Goal: Find specific page/section: Find specific page/section

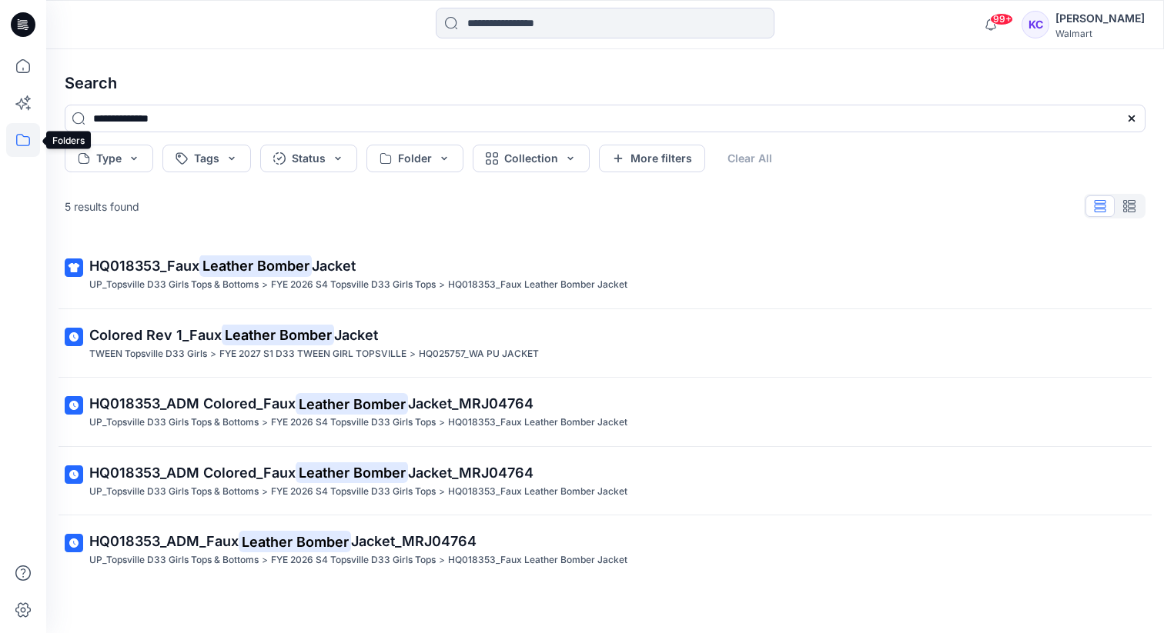
click at [25, 135] on icon at bounding box center [23, 140] width 34 height 34
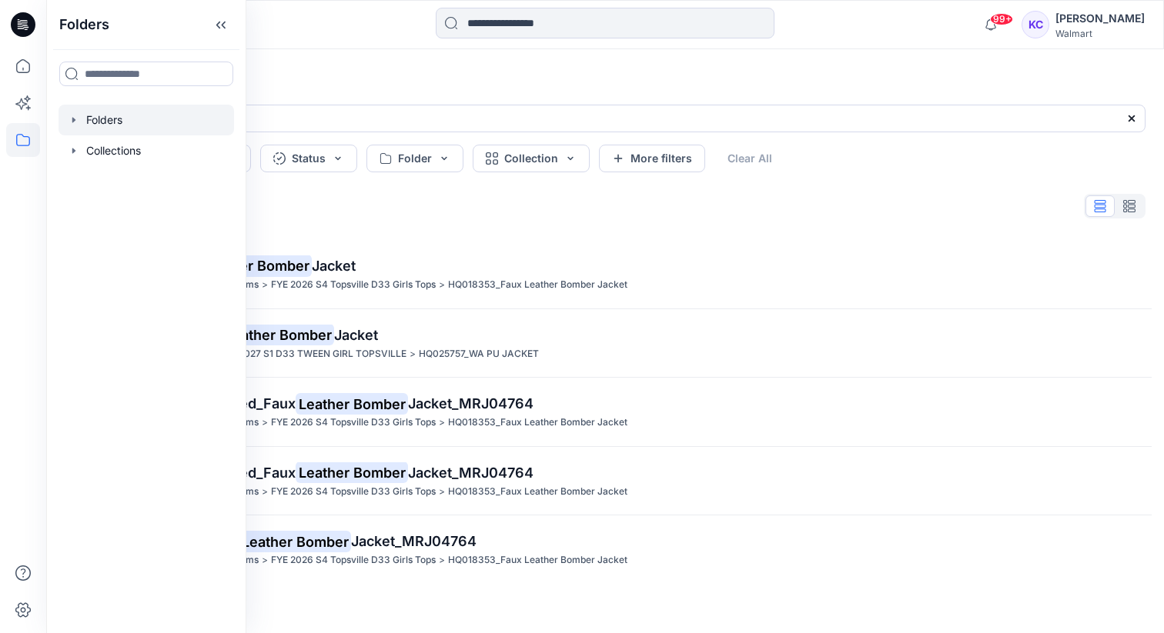
click at [107, 119] on div at bounding box center [145, 120] width 175 height 31
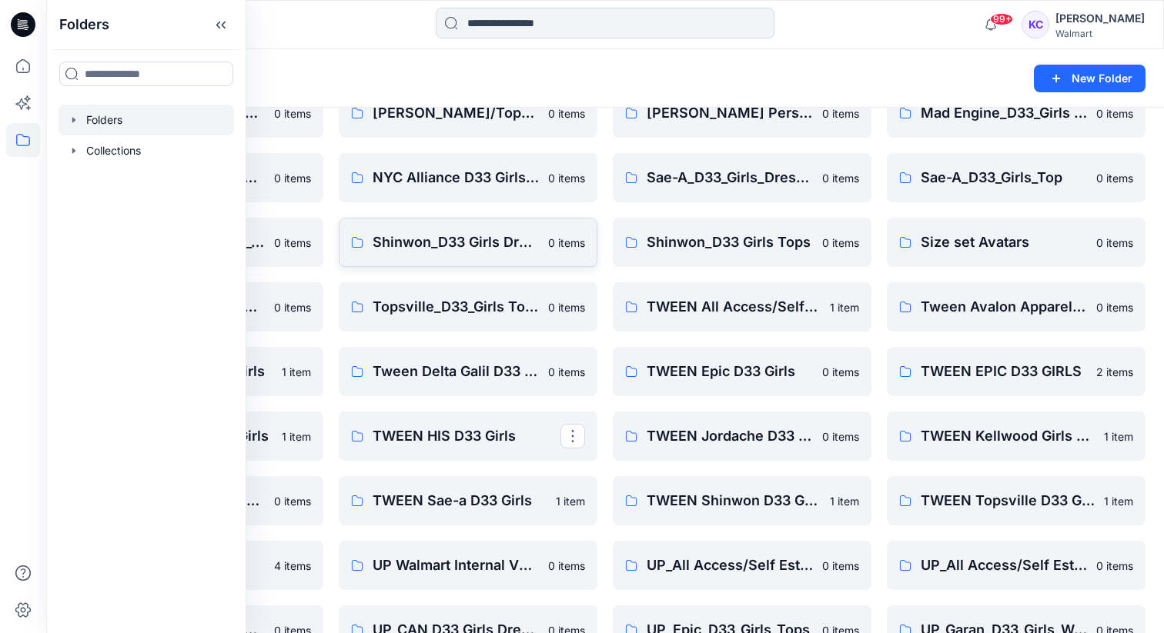
scroll to position [212, 0]
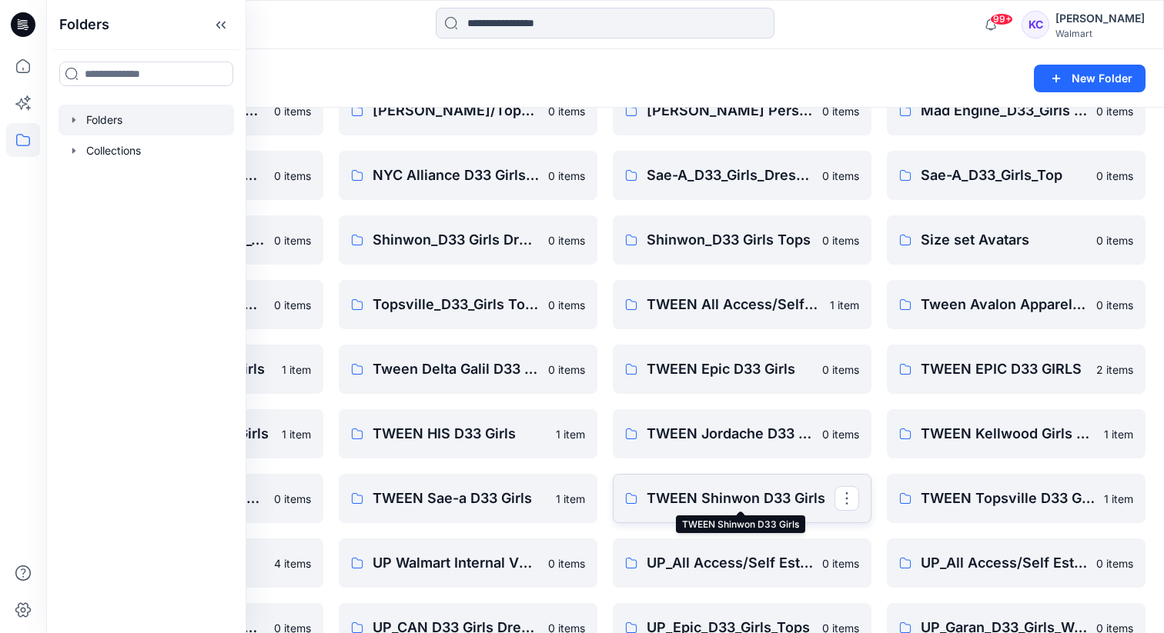
click at [683, 488] on p "TWEEN Shinwon D33 Girls" at bounding box center [740, 499] width 188 height 22
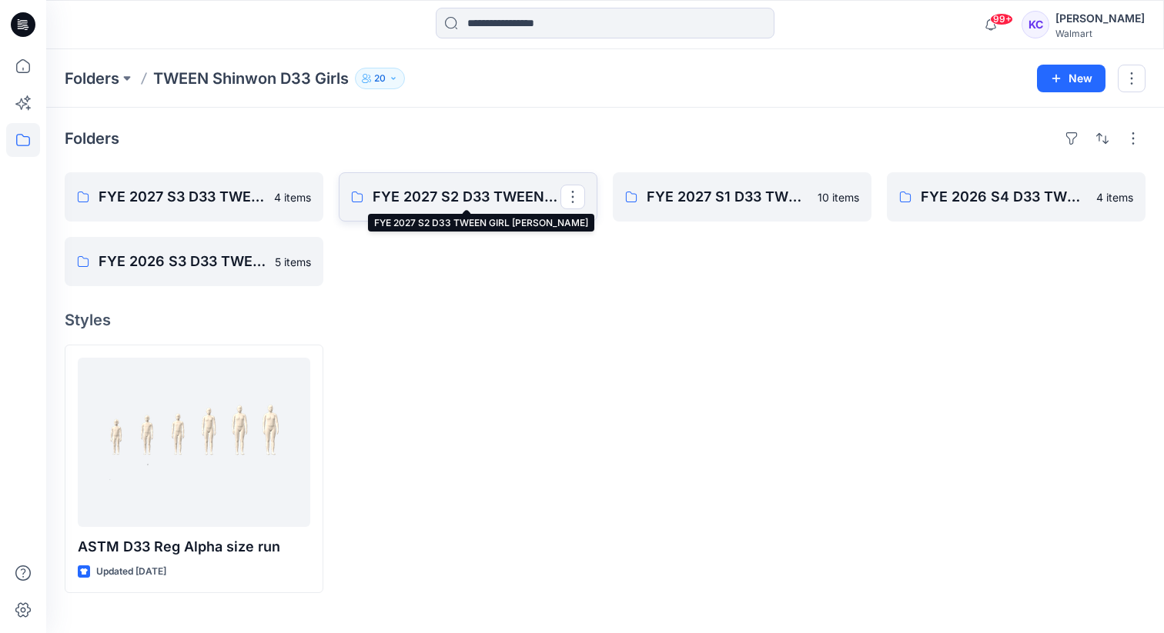
click at [448, 192] on p "FYE 2027 S2 D33 TWEEN GIRL [PERSON_NAME]" at bounding box center [466, 197] width 188 height 22
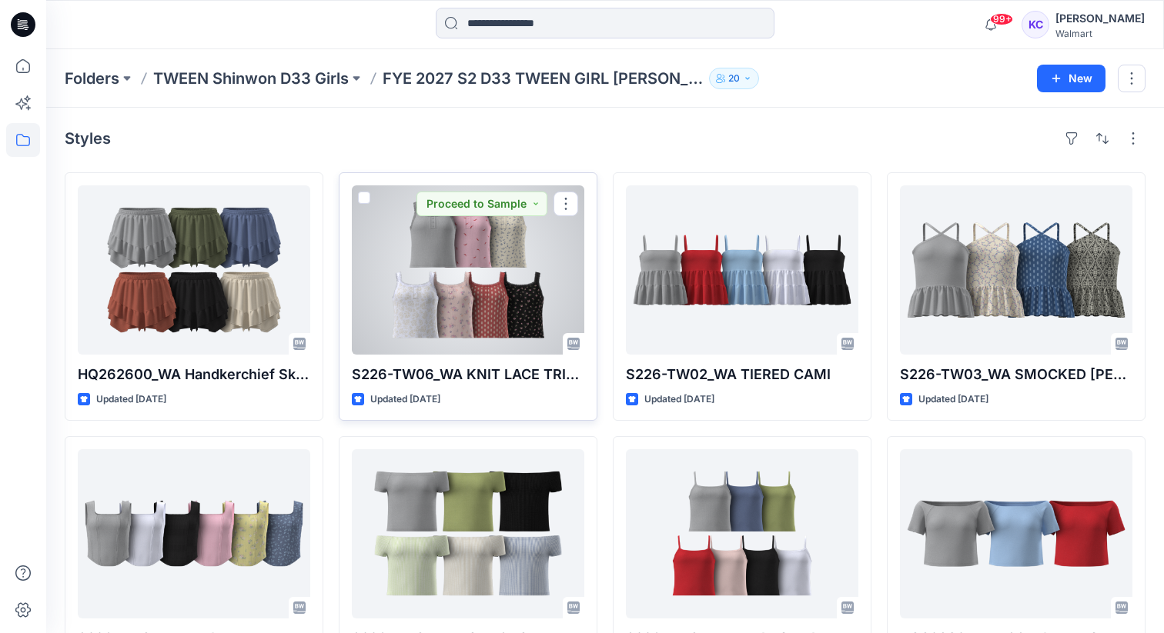
click at [446, 307] on div at bounding box center [468, 269] width 232 height 169
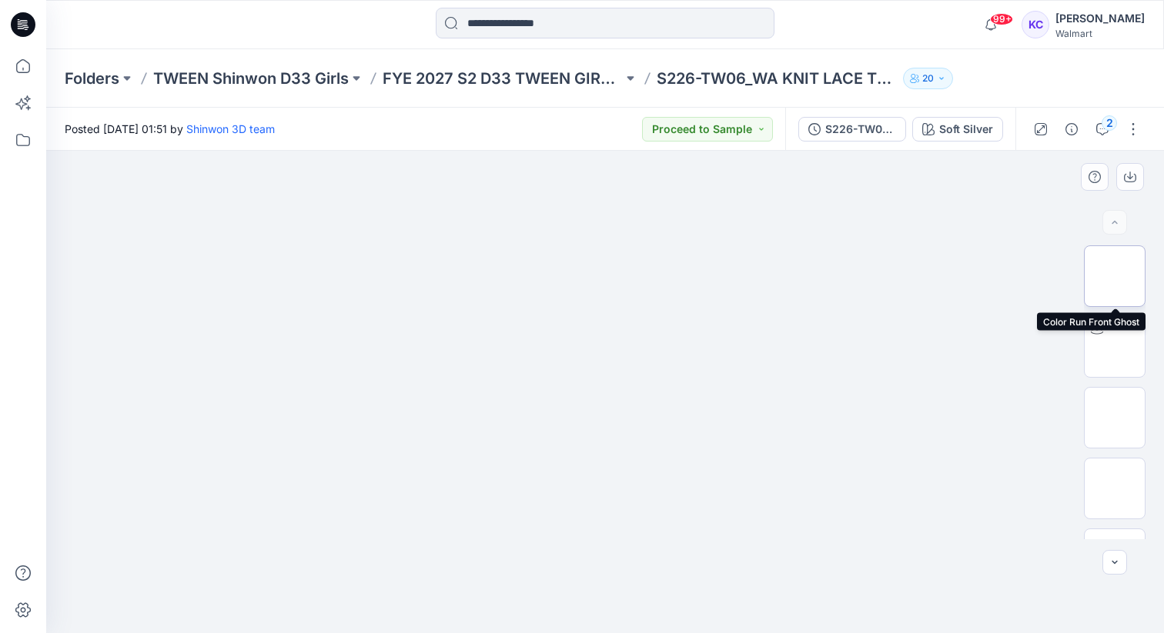
click at [1114, 276] on img at bounding box center [1114, 276] width 0 height 0
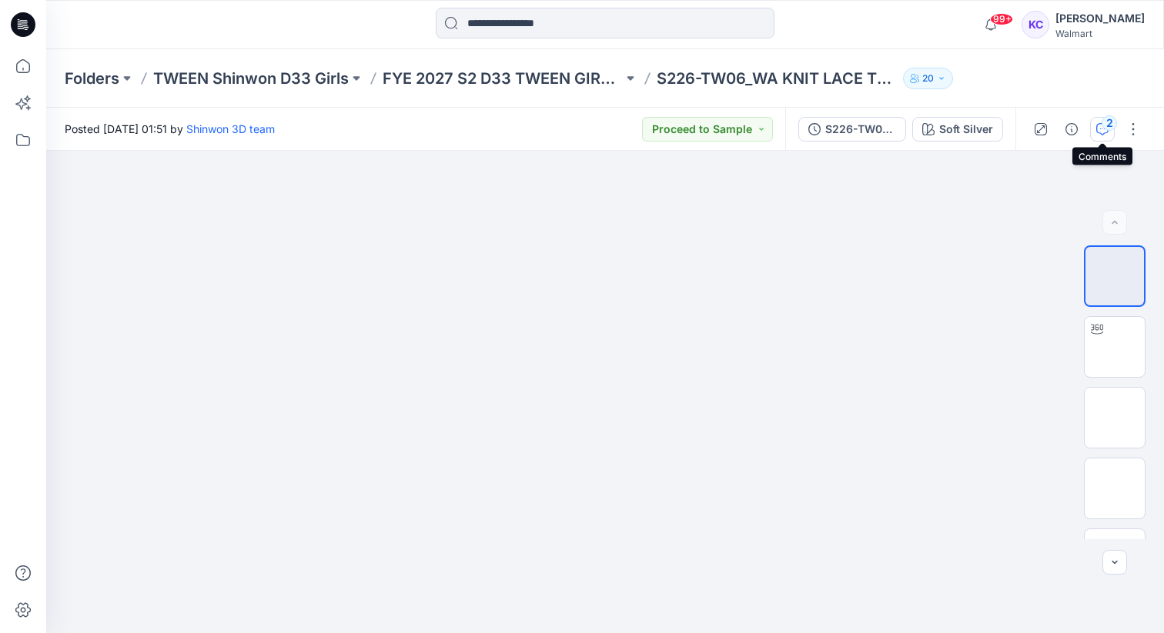
click at [1105, 127] on div "2" at bounding box center [1108, 122] width 15 height 15
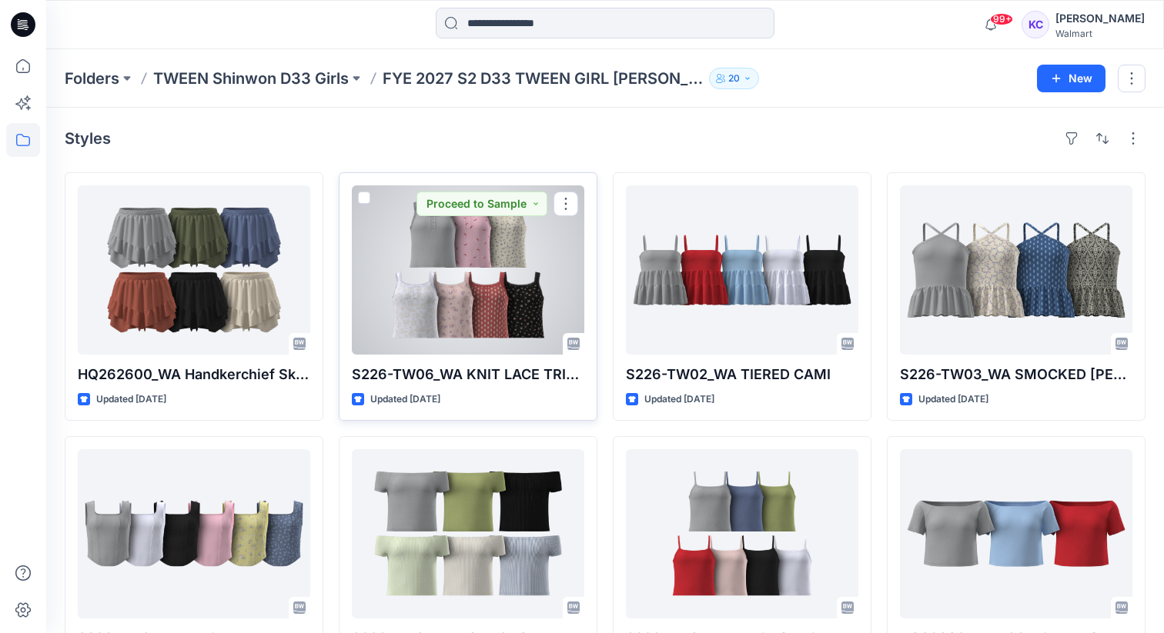
click at [430, 301] on div at bounding box center [468, 269] width 232 height 169
